Goal: Task Accomplishment & Management: Manage account settings

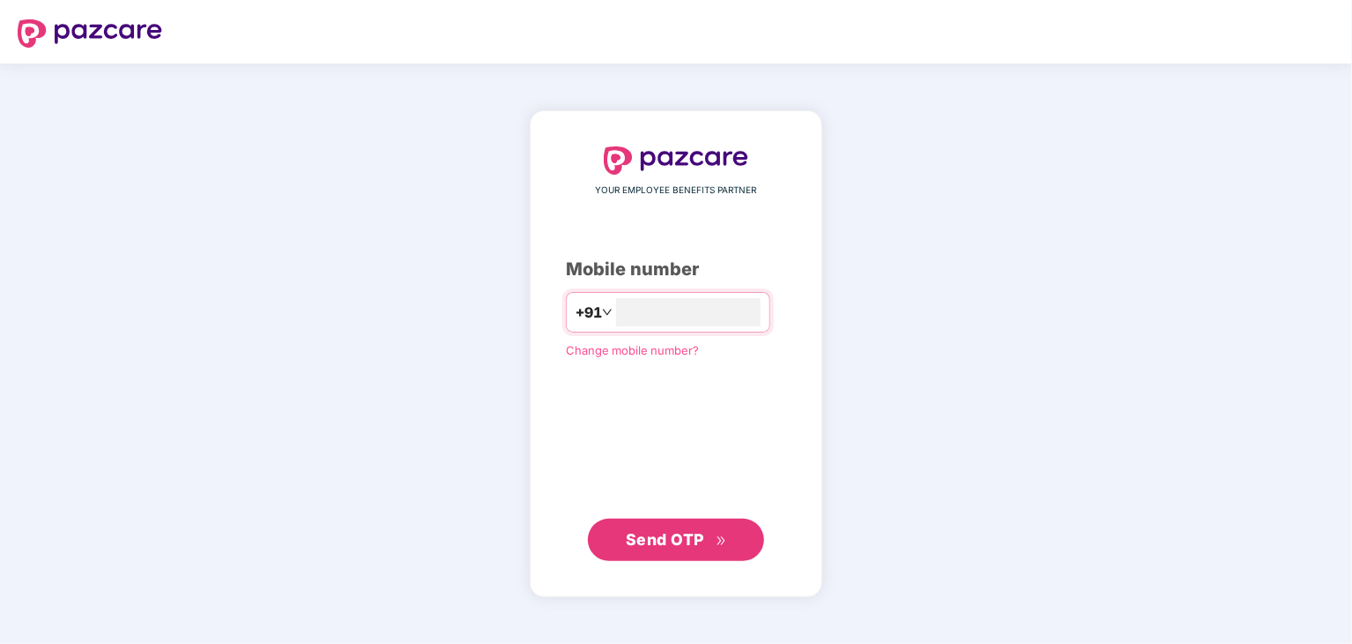
type input "**********"
click at [688, 539] on span "Send OTP" at bounding box center [665, 538] width 78 height 19
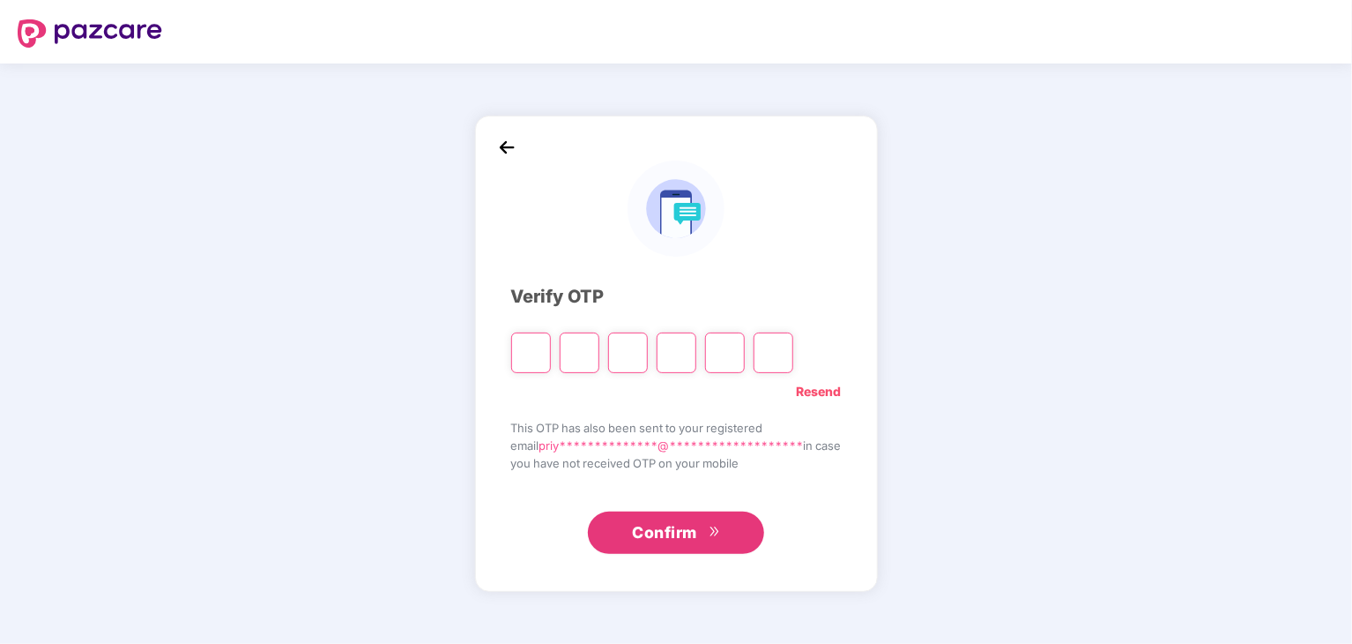
paste input "*"
type input "*"
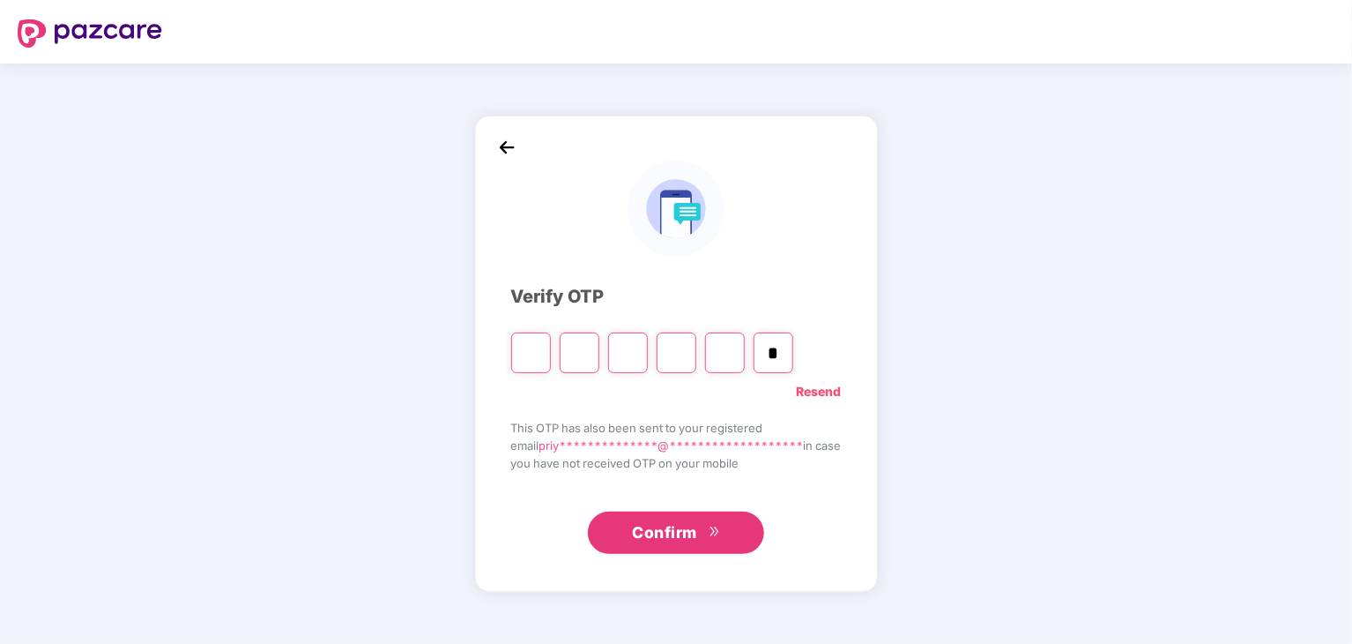
type input "*"
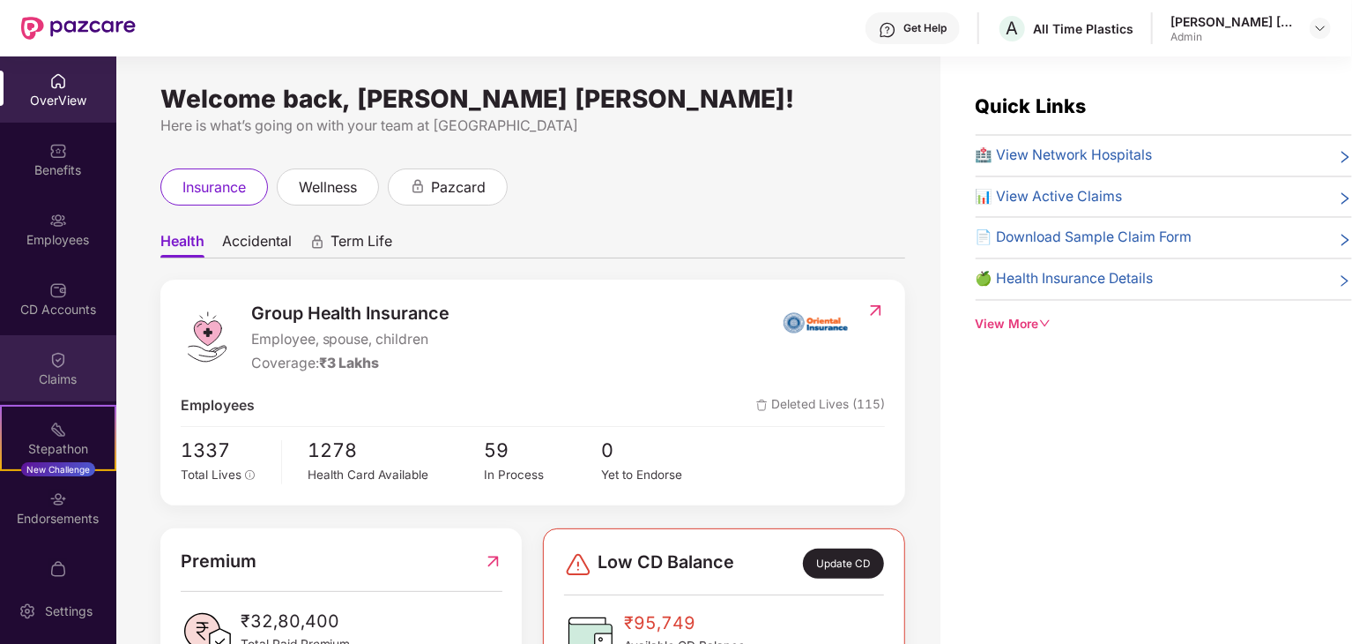
click at [46, 371] on div "Claims" at bounding box center [58, 379] width 116 height 18
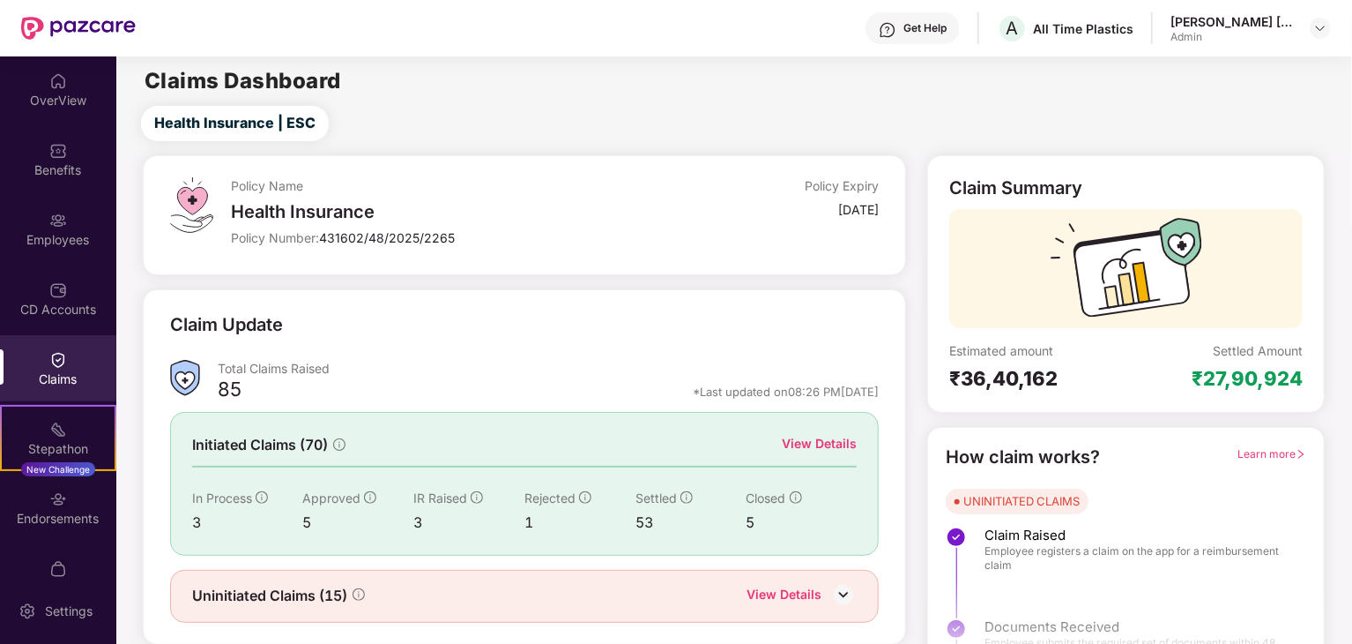
click at [1307, 24] on div "[PERSON_NAME] [PERSON_NAME] Admin" at bounding box center [1251, 28] width 160 height 31
click at [917, 30] on div "Get Help" at bounding box center [925, 28] width 43 height 14
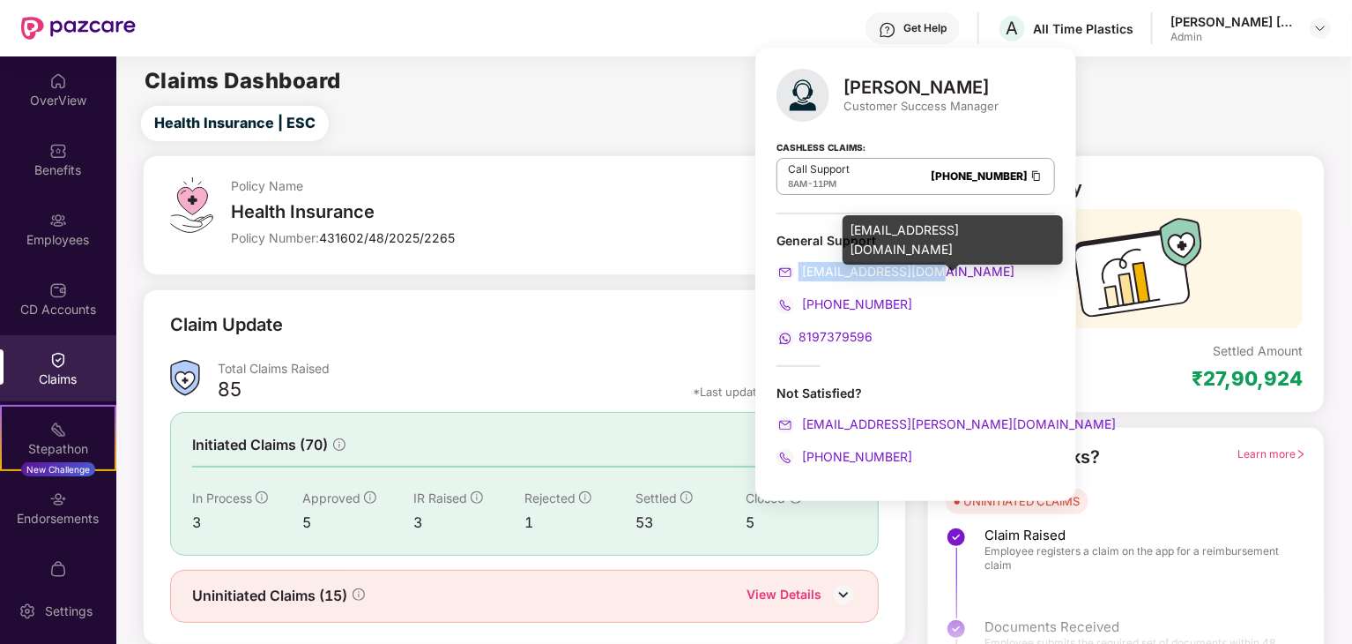
drag, startPoint x: 937, startPoint y: 269, endPoint x: 797, endPoint y: 278, distance: 140.5
click at [797, 278] on div "[EMAIL_ADDRESS][DOMAIN_NAME]" at bounding box center [916, 271] width 279 height 19
copy span "[EMAIL_ADDRESS][DOMAIN_NAME]"
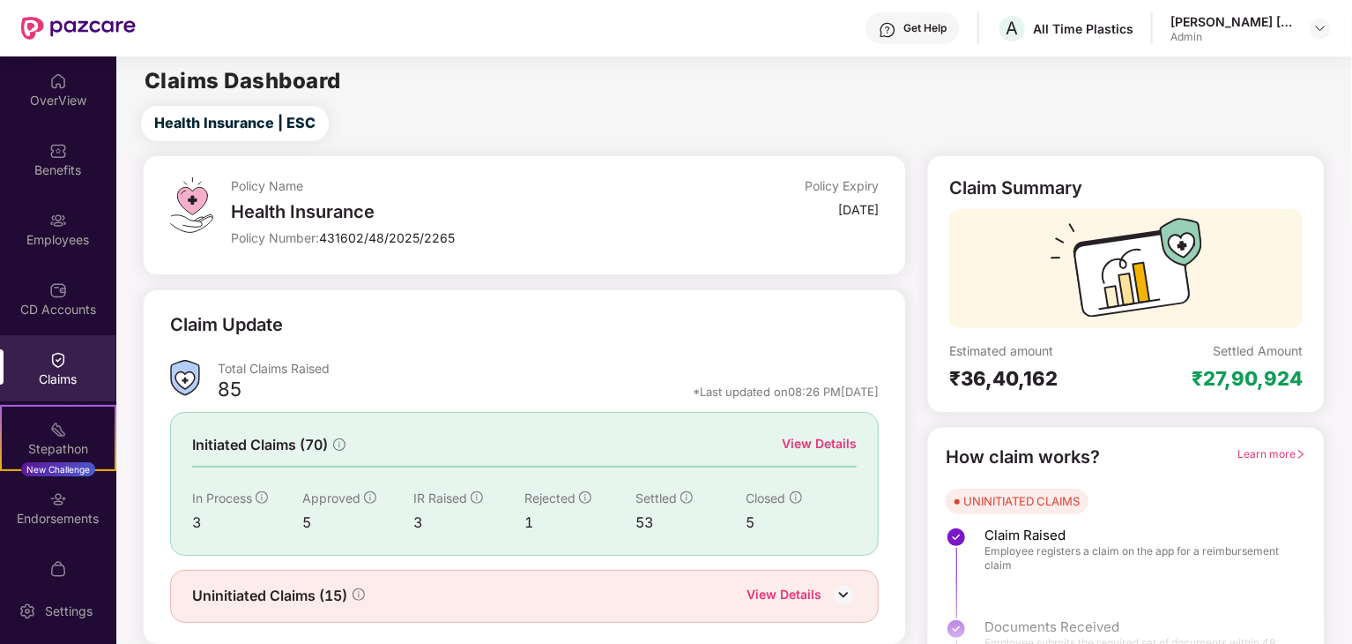
click at [590, 177] on div "Policy Name" at bounding box center [447, 185] width 432 height 17
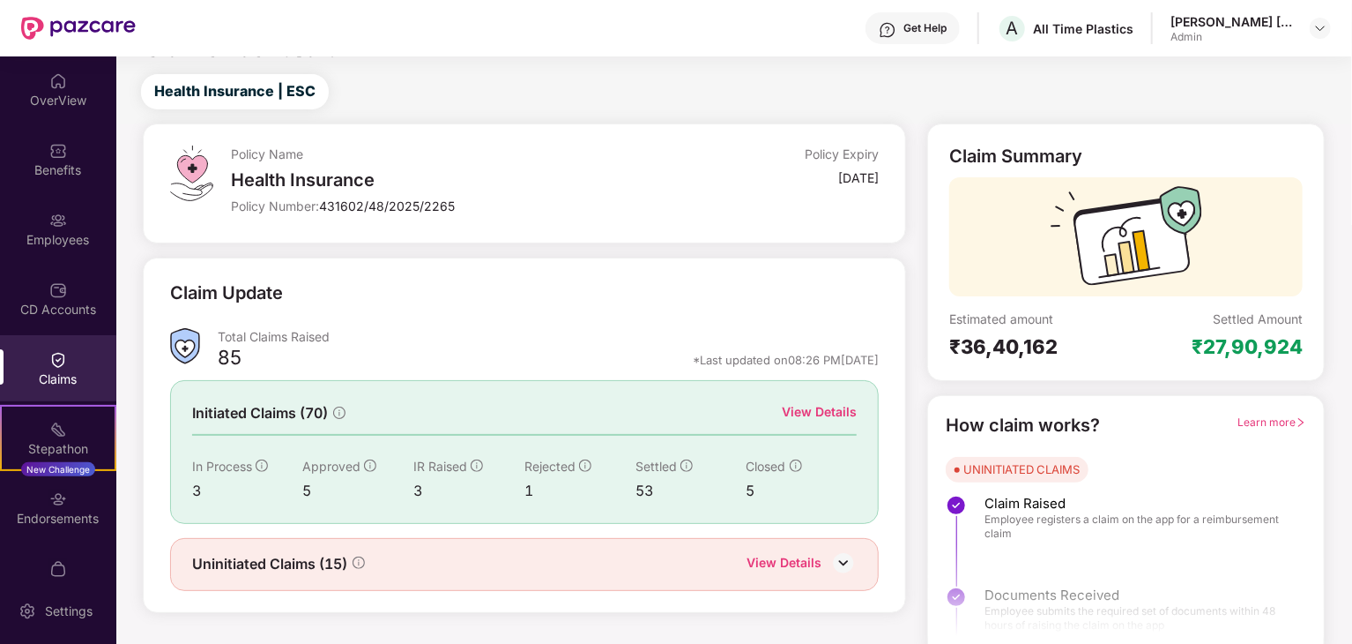
scroll to position [46, 0]
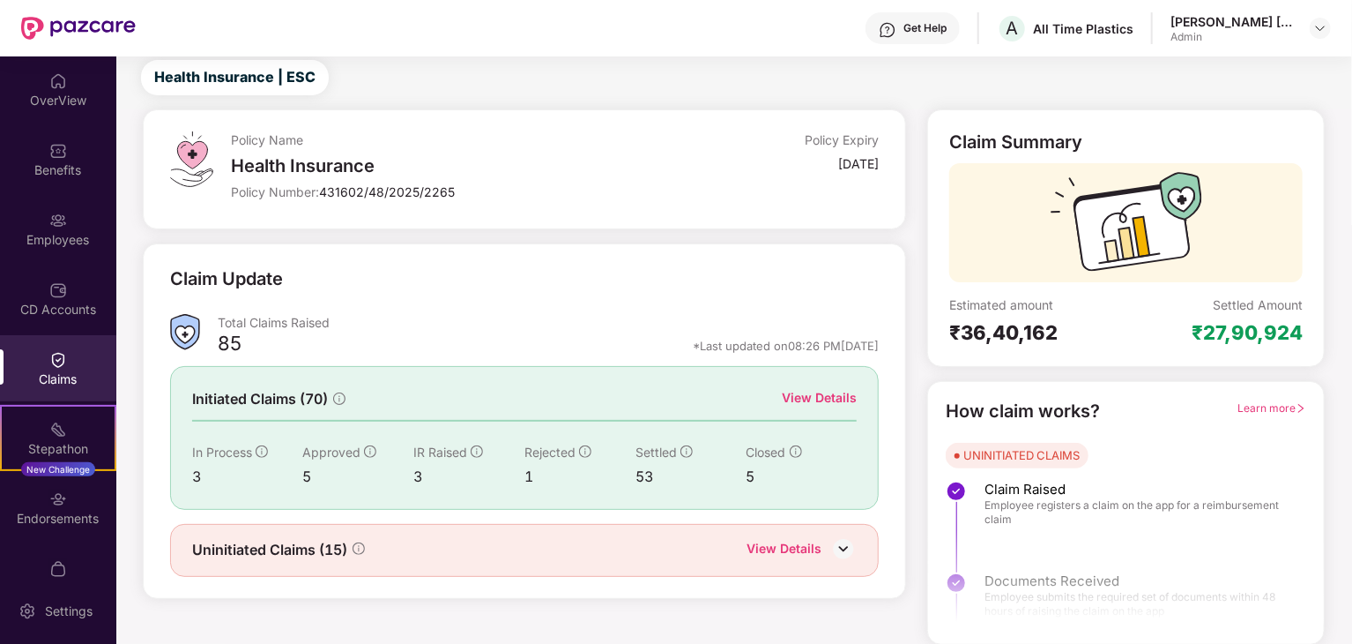
click at [830, 392] on div "View Details" at bounding box center [819, 397] width 75 height 19
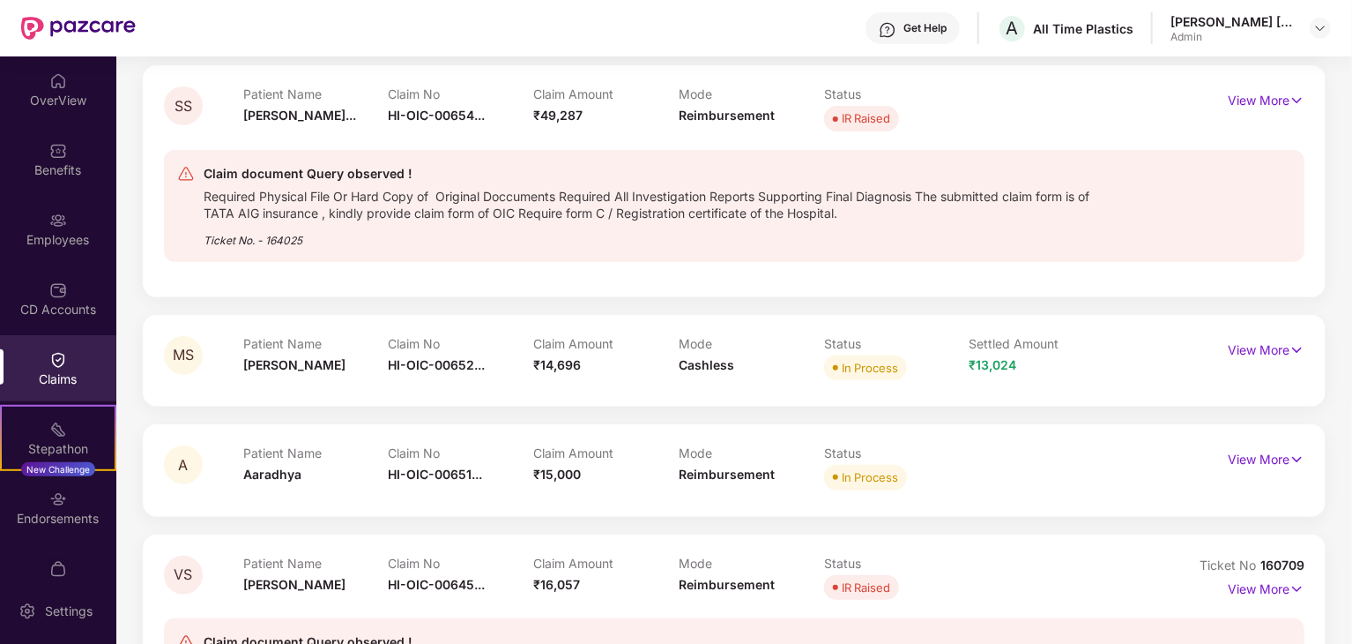
scroll to position [310, 0]
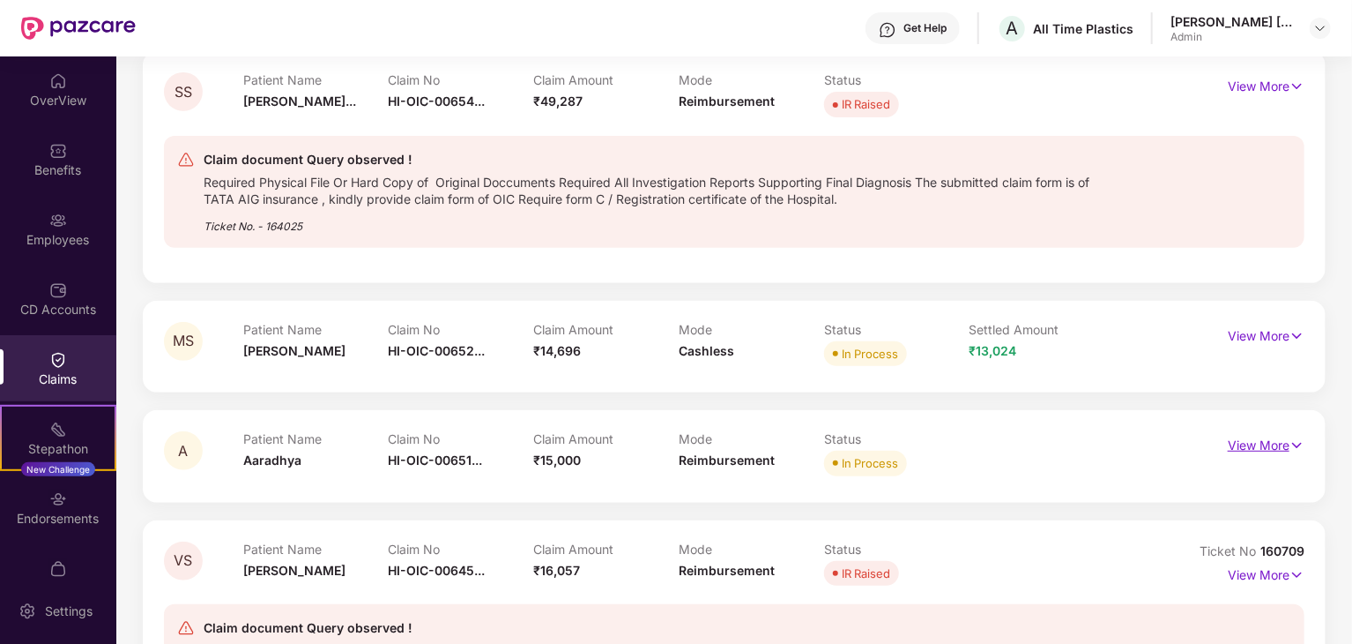
click at [1270, 443] on p "View More" at bounding box center [1266, 443] width 77 height 24
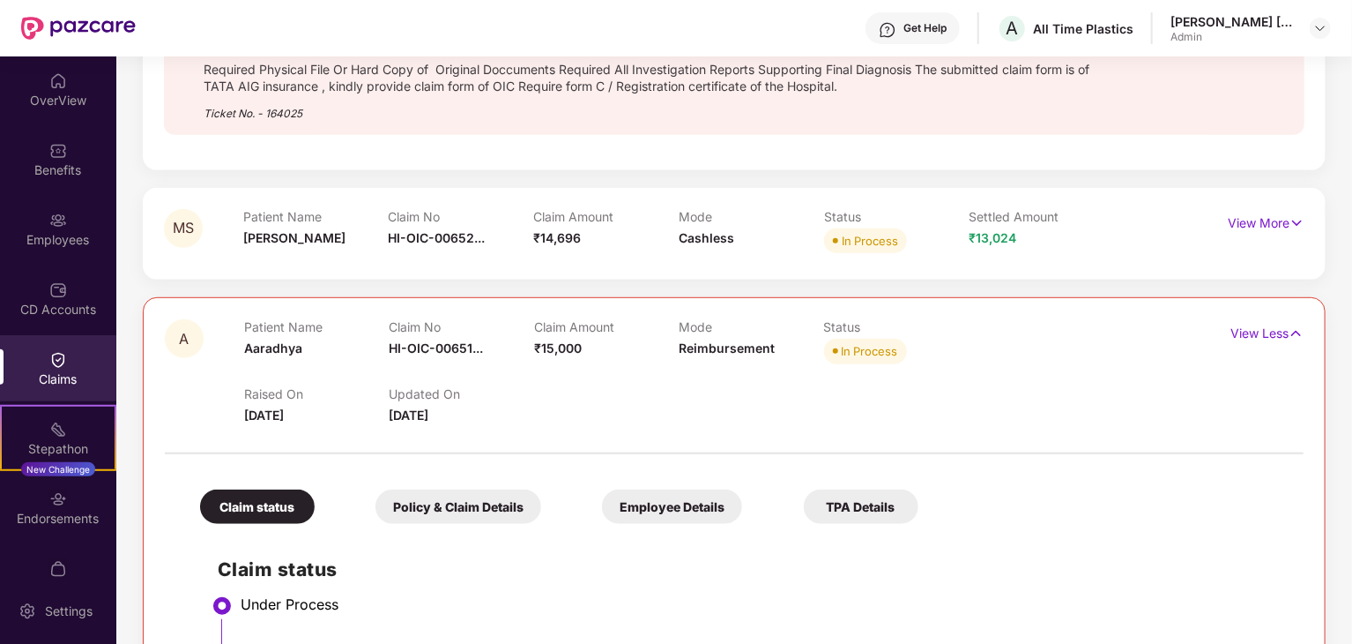
scroll to position [663, 0]
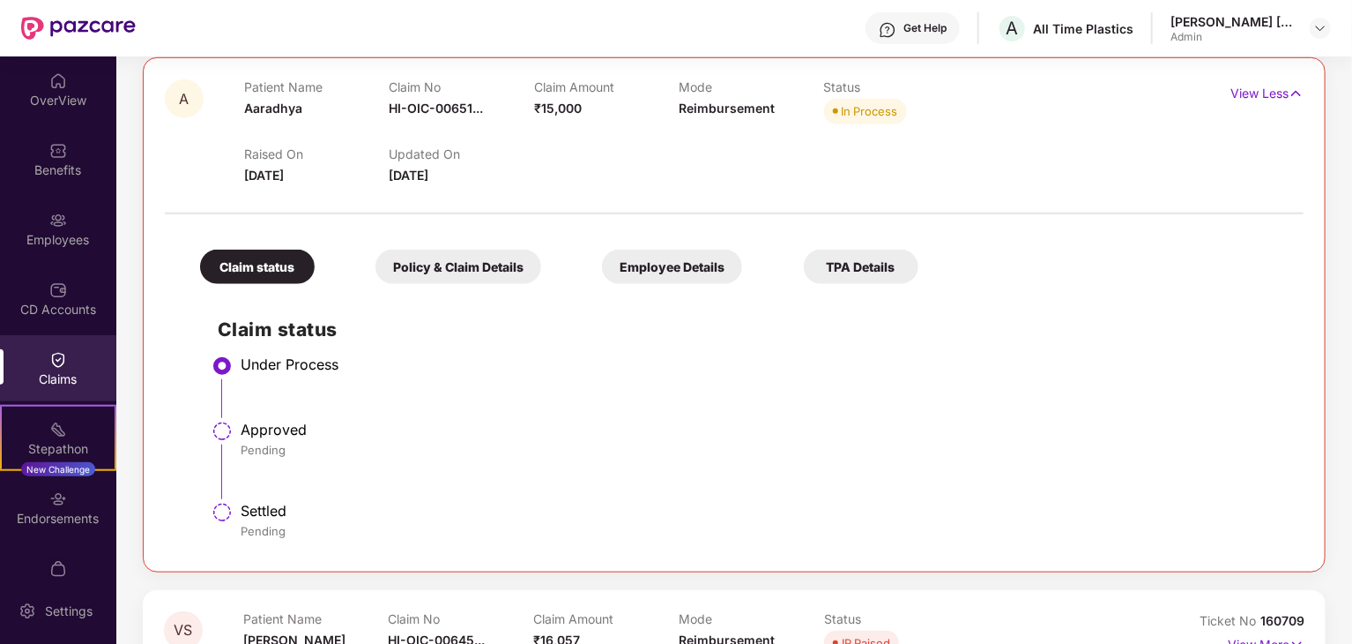
click at [431, 256] on div "Policy & Claim Details" at bounding box center [459, 267] width 166 height 34
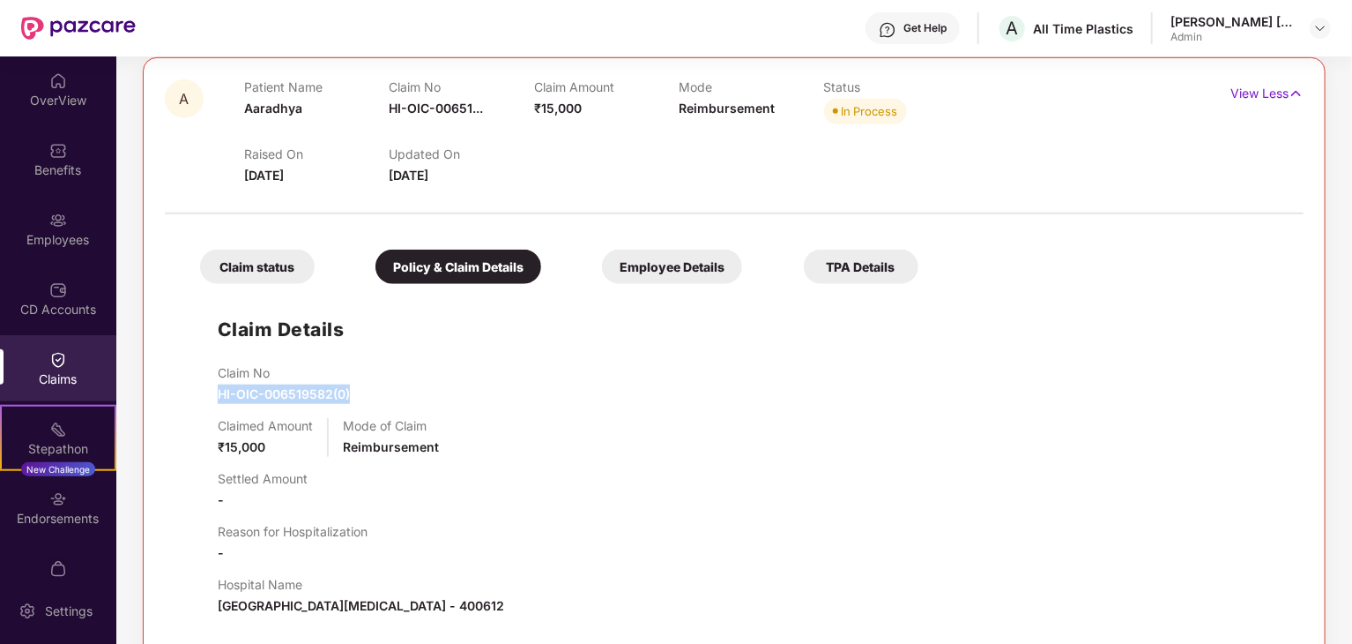
drag, startPoint x: 207, startPoint y: 386, endPoint x: 369, endPoint y: 392, distance: 161.5
click at [369, 392] on div "Claim Details Claim No HI-OIC-006519582(0) Claimed Amount ₹15,000 Mode of Claim…" at bounding box center [734, 547] width 1104 height 509
copy span "HI-OIC-006519582(0)"
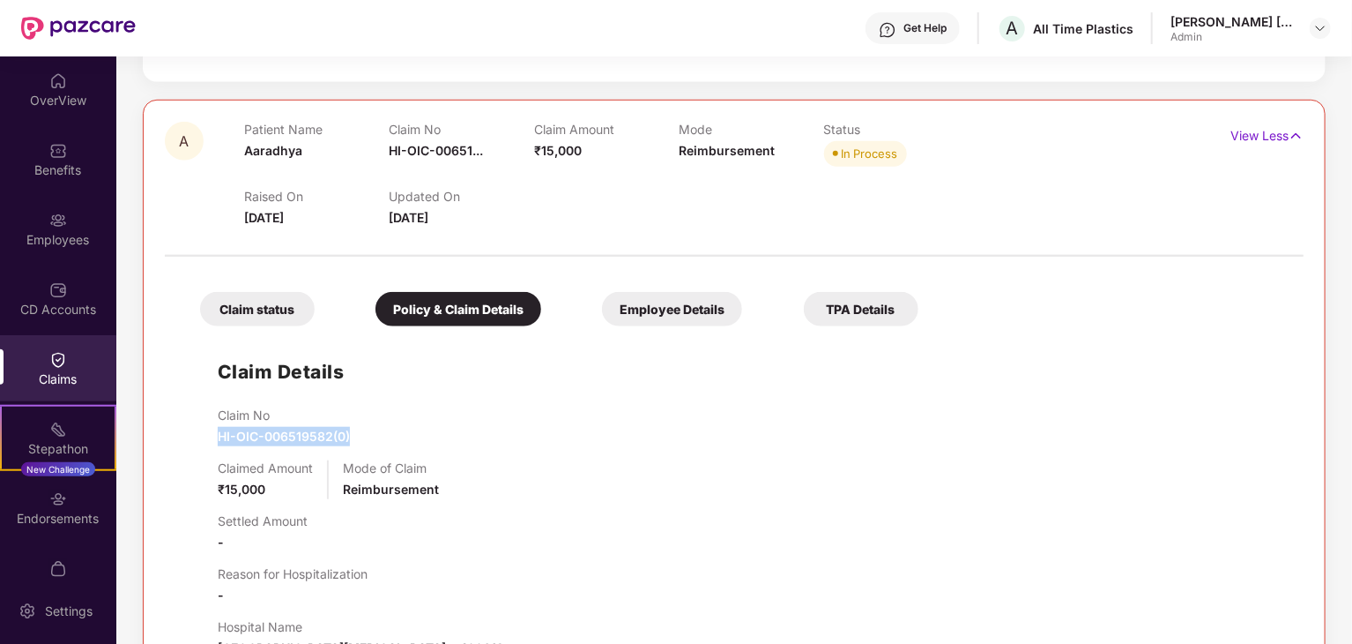
scroll to position [487, 0]
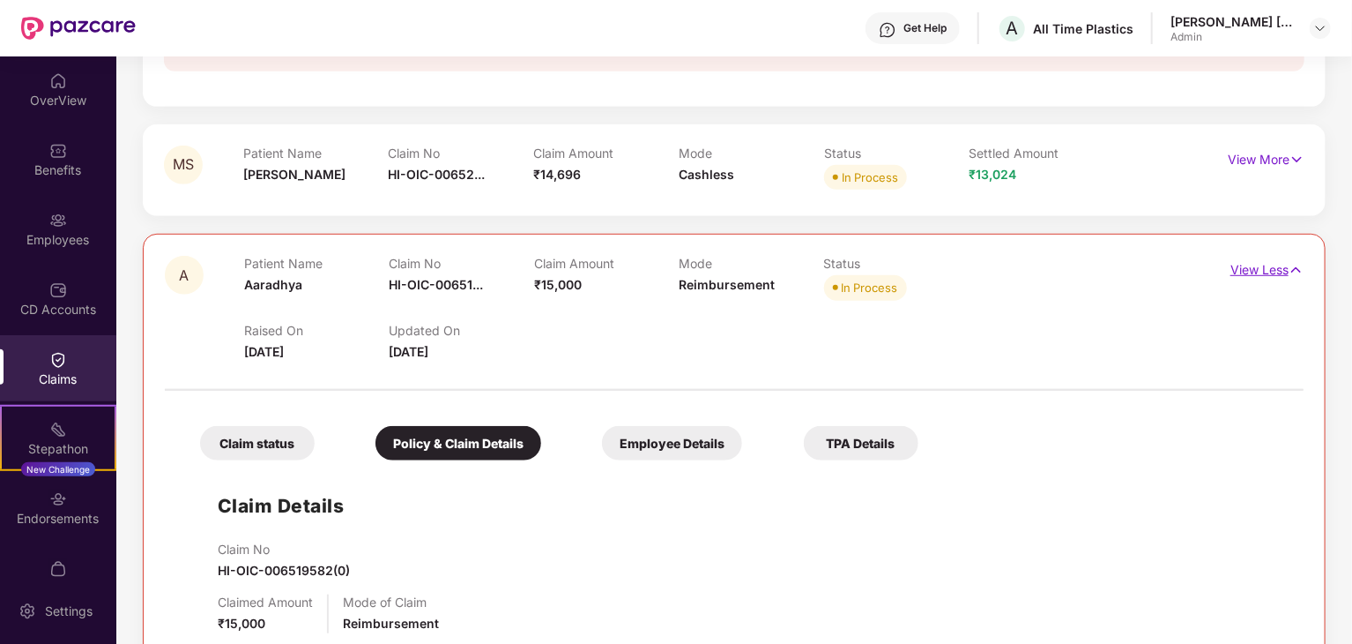
click at [1234, 268] on p "View Less" at bounding box center [1267, 268] width 73 height 24
